Goal: Task Accomplishment & Management: Use online tool/utility

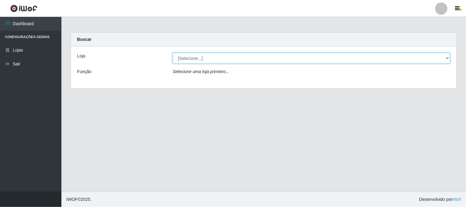
click at [446, 58] on select "[Selecione...] Casatudo BR" at bounding box center [310, 58] width 277 height 11
select select "197"
click at [172, 53] on select "[Selecione...] Casatudo BR" at bounding box center [310, 58] width 277 height 11
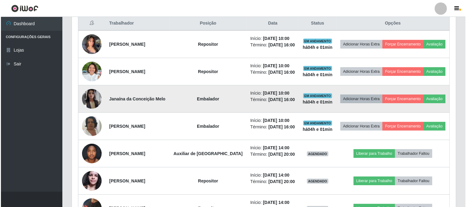
scroll to position [273, 0]
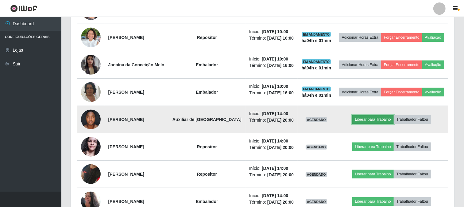
click at [378, 121] on button "Liberar para Trabalho" at bounding box center [372, 119] width 41 height 9
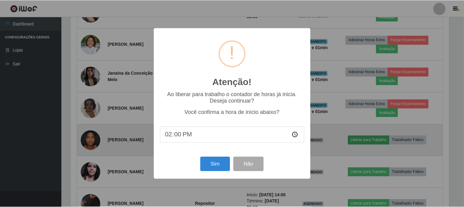
scroll to position [127, 380]
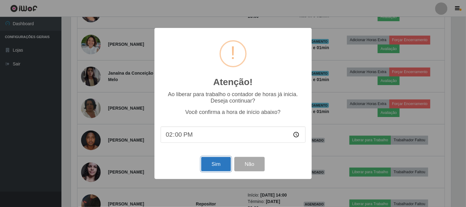
click at [205, 161] on button "Sim" at bounding box center [216, 164] width 30 height 14
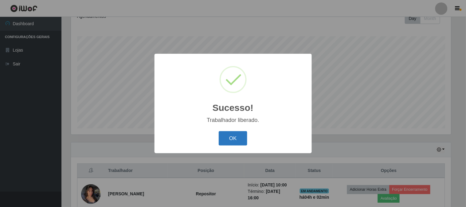
click at [238, 137] on button "OK" at bounding box center [233, 138] width 29 height 14
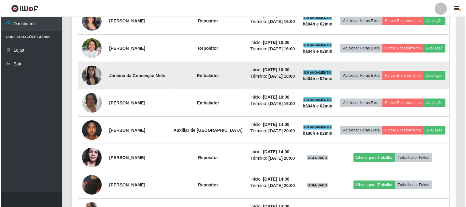
scroll to position [296, 0]
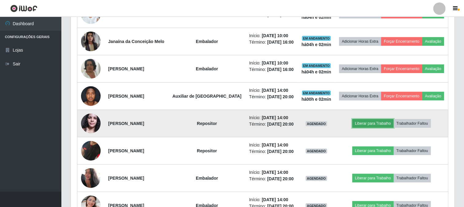
click at [376, 124] on button "Liberar para Trabalho" at bounding box center [372, 123] width 41 height 9
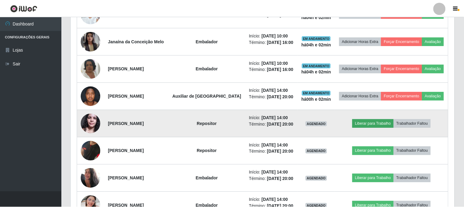
scroll to position [127, 380]
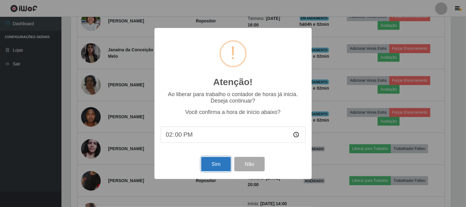
click at [215, 166] on button "Sim" at bounding box center [216, 164] width 30 height 14
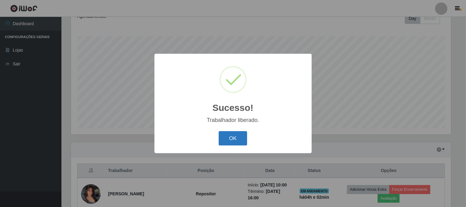
click at [231, 136] on button "OK" at bounding box center [233, 138] width 29 height 14
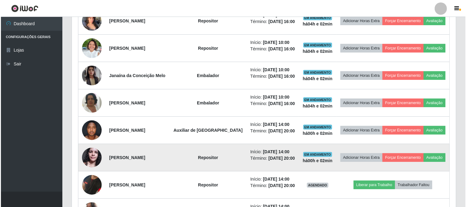
scroll to position [296, 0]
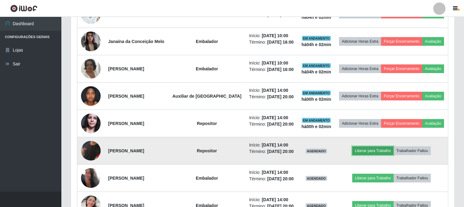
click at [377, 150] on button "Liberar para Trabalho" at bounding box center [372, 150] width 41 height 9
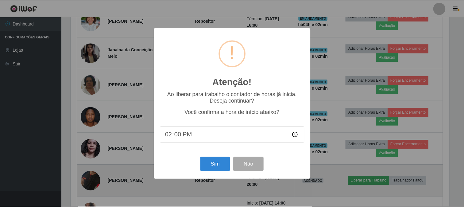
scroll to position [127, 380]
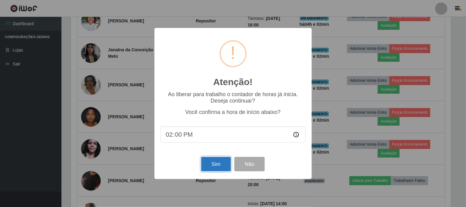
click at [207, 161] on button "Sim" at bounding box center [216, 164] width 30 height 14
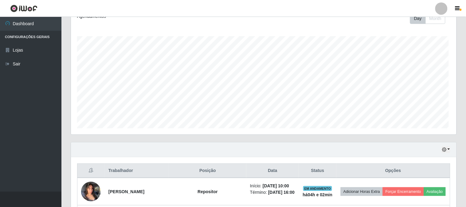
scroll to position [0, 0]
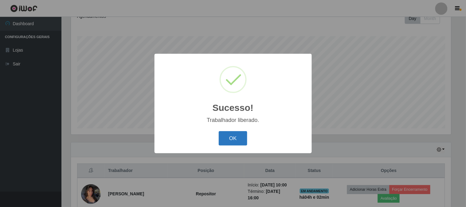
click at [219, 137] on button "OK" at bounding box center [233, 138] width 29 height 14
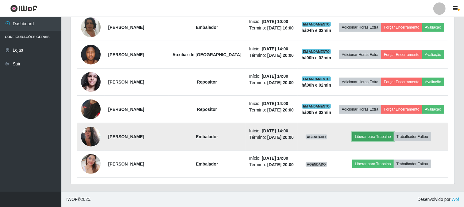
click at [370, 136] on button "Liberar para Trabalho" at bounding box center [372, 136] width 41 height 9
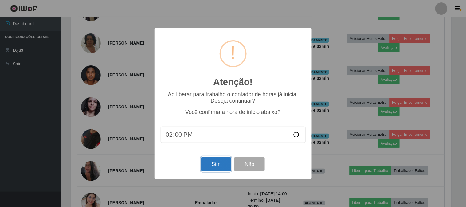
click at [212, 163] on button "Sim" at bounding box center [216, 164] width 30 height 14
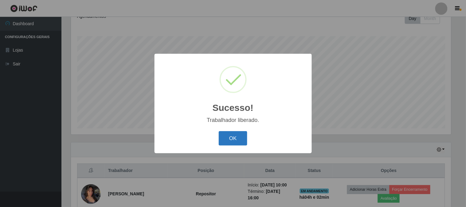
click at [237, 141] on button "OK" at bounding box center [233, 138] width 29 height 14
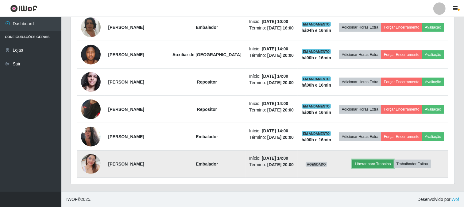
click at [362, 164] on button "Liberar para Trabalho" at bounding box center [372, 164] width 41 height 9
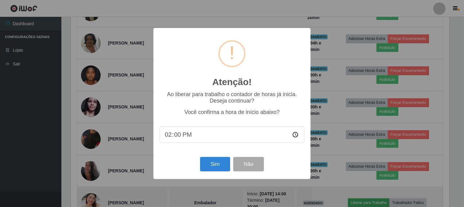
scroll to position [127, 380]
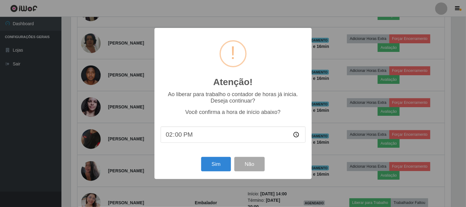
click at [186, 135] on input "14:00" at bounding box center [233, 134] width 145 height 16
click at [176, 138] on input "14:00" at bounding box center [233, 134] width 145 height 16
type input "14:16"
click at [211, 166] on button "Sim" at bounding box center [216, 164] width 30 height 14
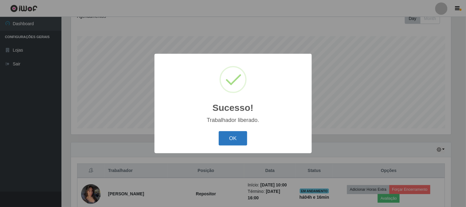
click at [231, 136] on button "OK" at bounding box center [233, 138] width 29 height 14
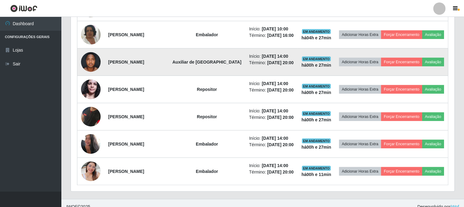
scroll to position [338, 0]
